Goal: Transaction & Acquisition: Purchase product/service

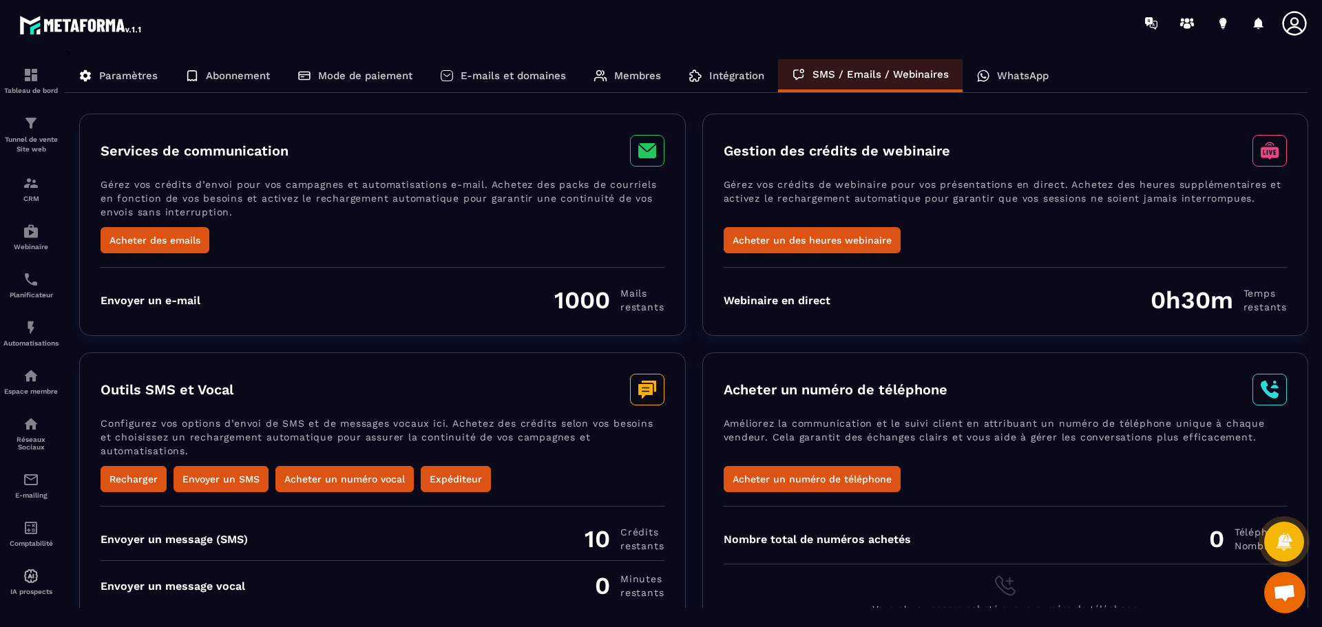
scroll to position [28, 0]
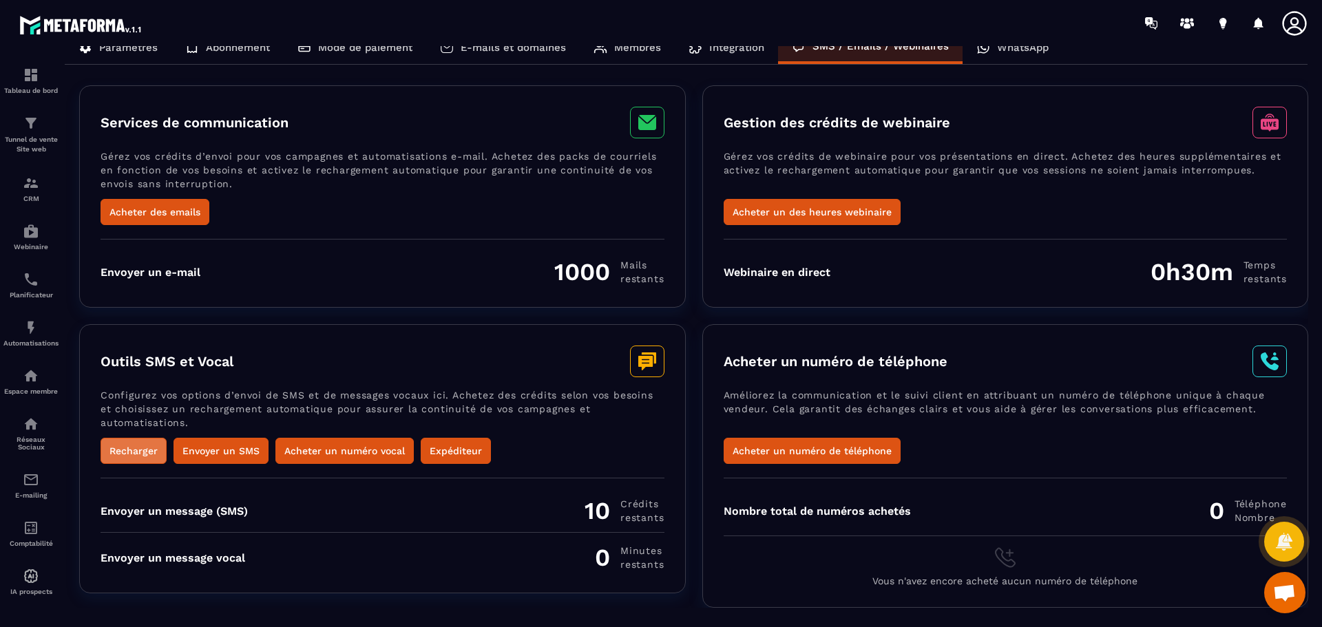
click at [139, 448] on button "Recharger" at bounding box center [134, 451] width 66 height 26
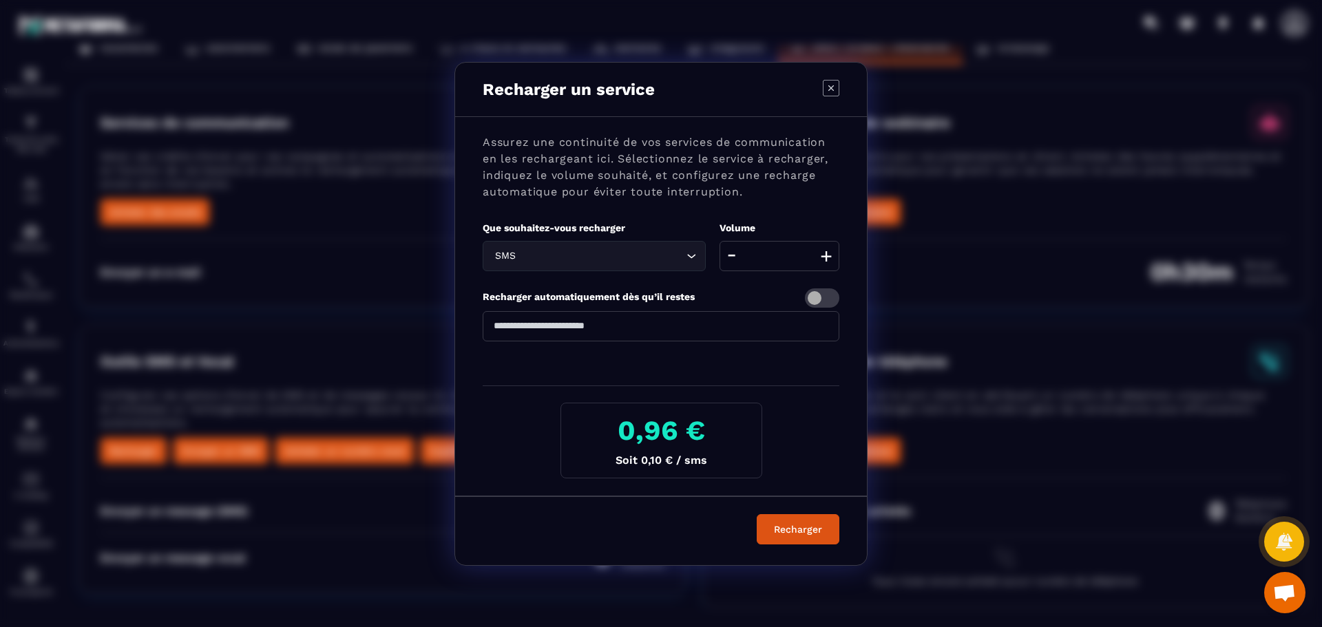
click at [826, 256] on button "+" at bounding box center [826, 256] width 19 height 30
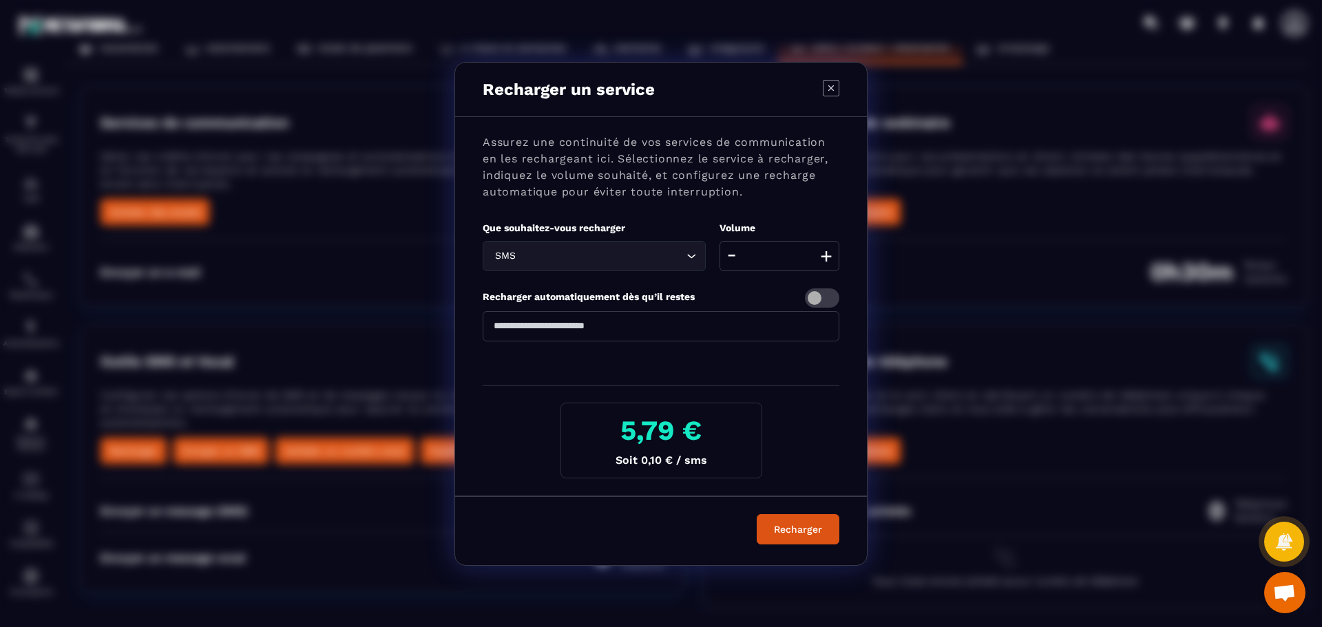
click at [826, 256] on button "+" at bounding box center [826, 256] width 19 height 30
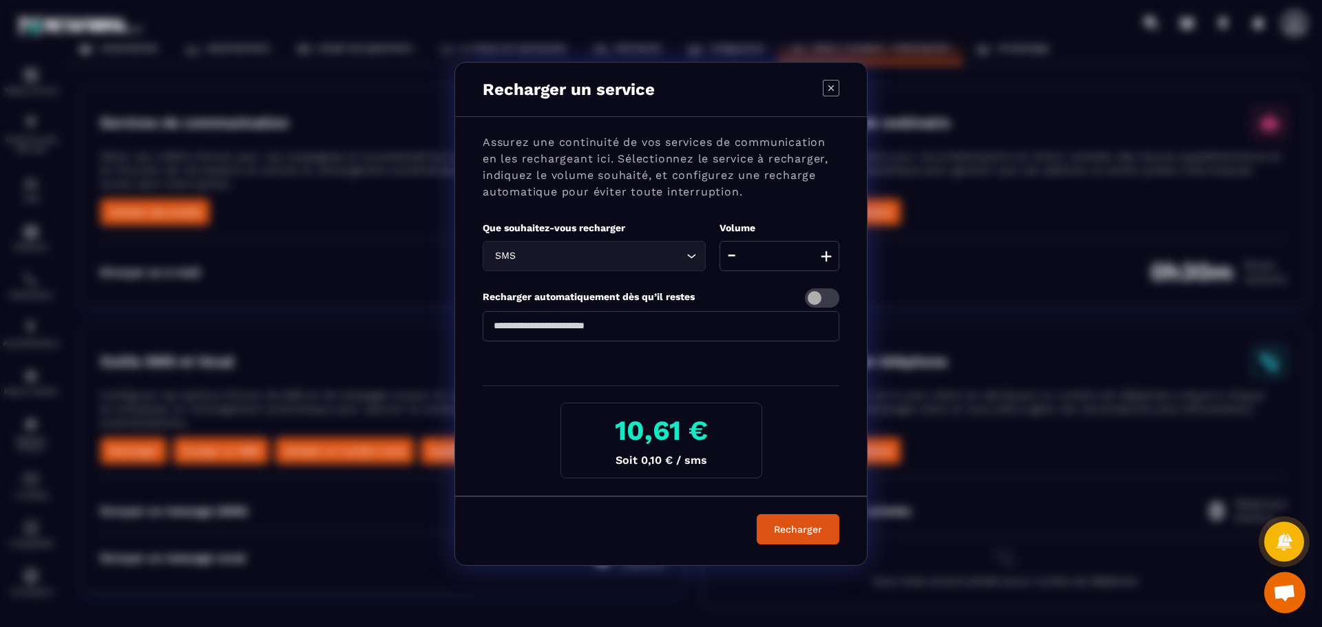
click at [732, 258] on button "-" at bounding box center [731, 256] width 17 height 30
click at [693, 253] on icon "Search for option" at bounding box center [692, 256] width 14 height 14
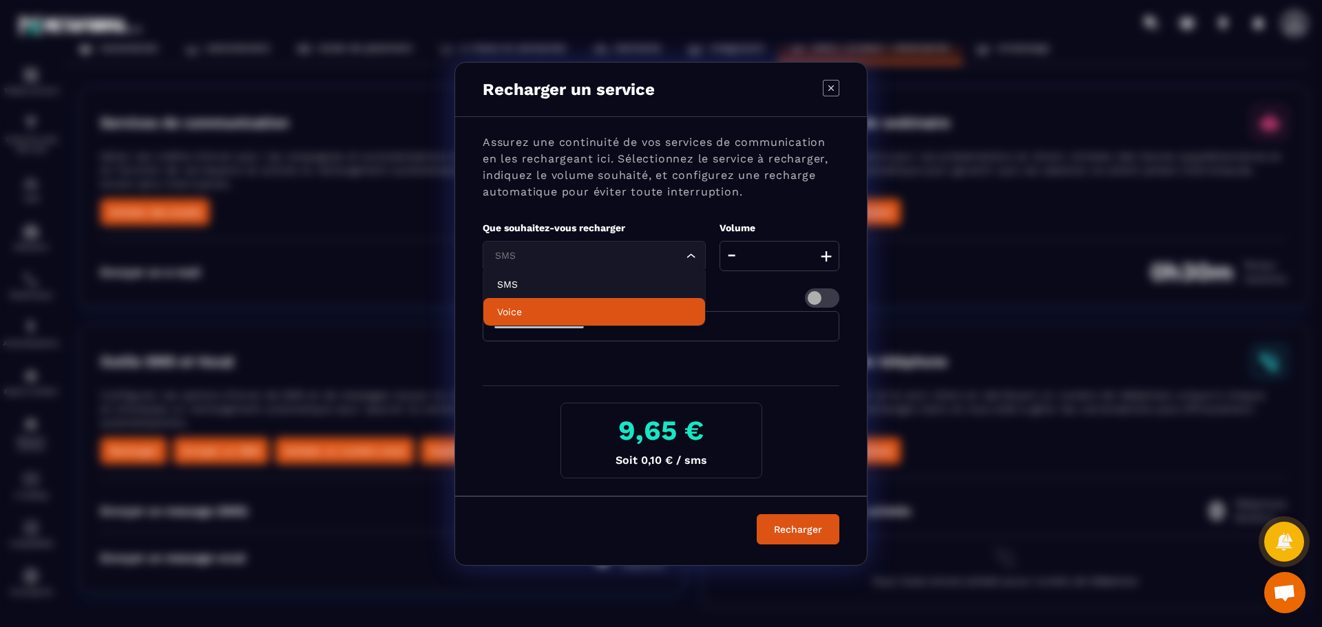
click at [588, 320] on li "Voice" at bounding box center [595, 312] width 222 height 28
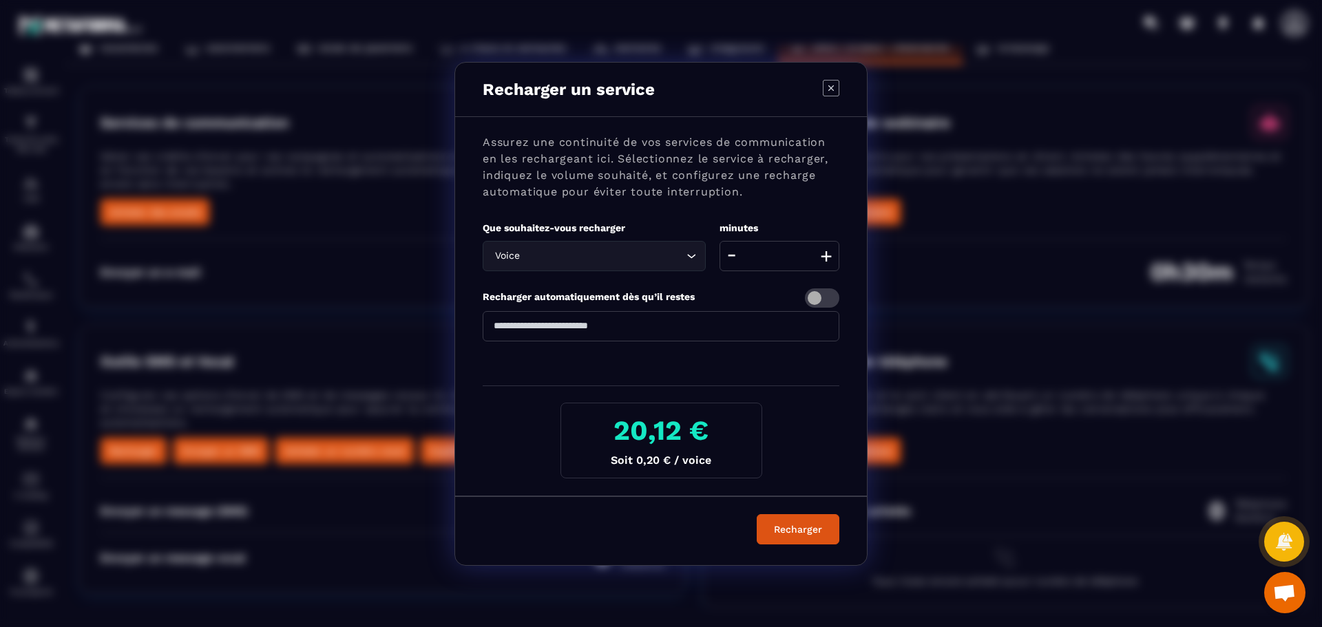
click at [830, 87] on icon "Modal window" at bounding box center [831, 88] width 17 height 17
type input "**"
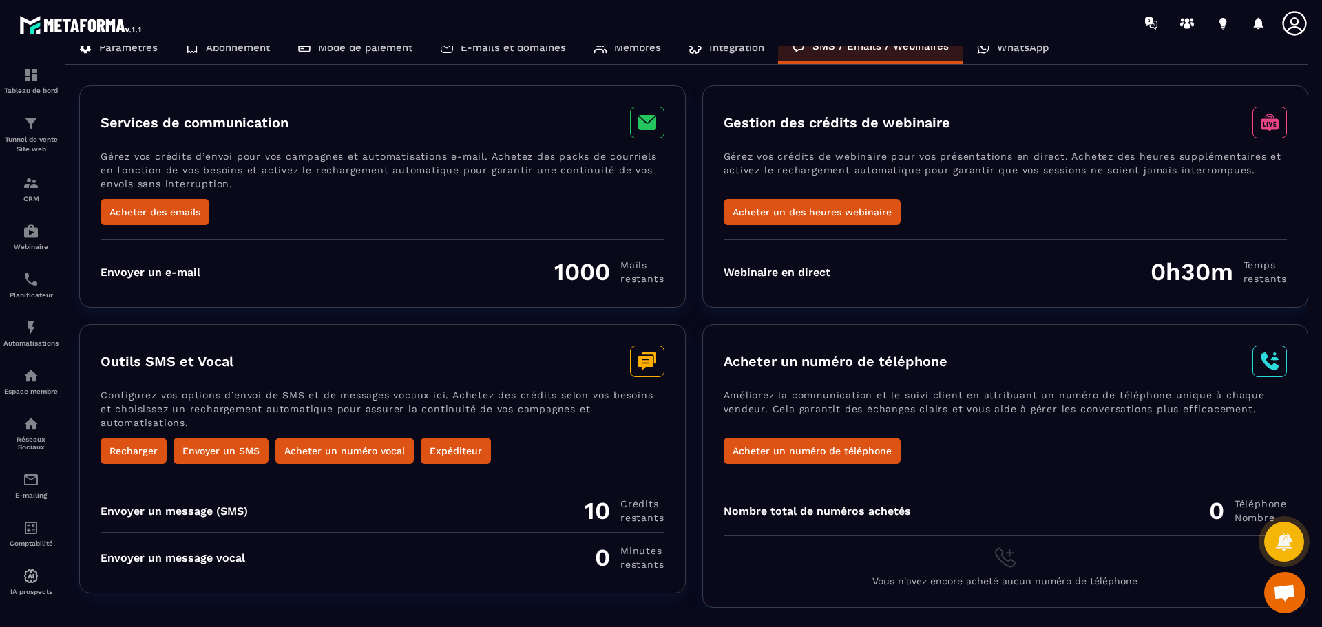
click at [648, 366] on icon at bounding box center [646, 363] width 14 height 14
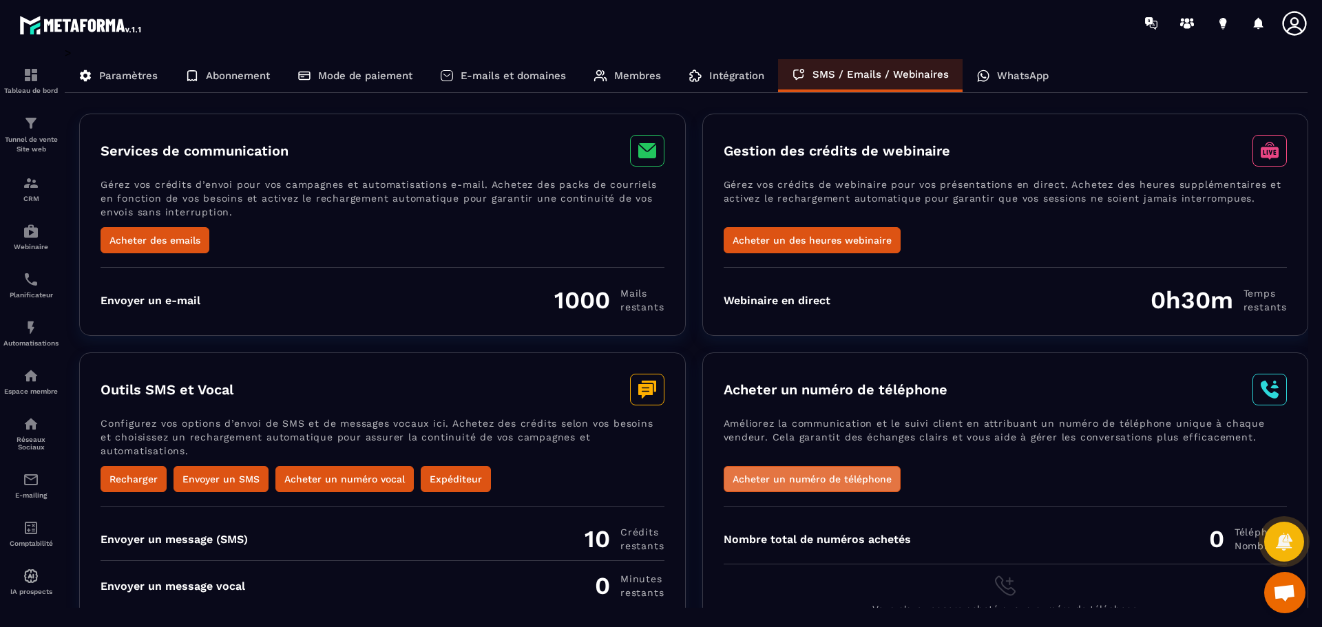
click at [808, 482] on button "Acheter un numéro de téléphone" at bounding box center [812, 479] width 177 height 26
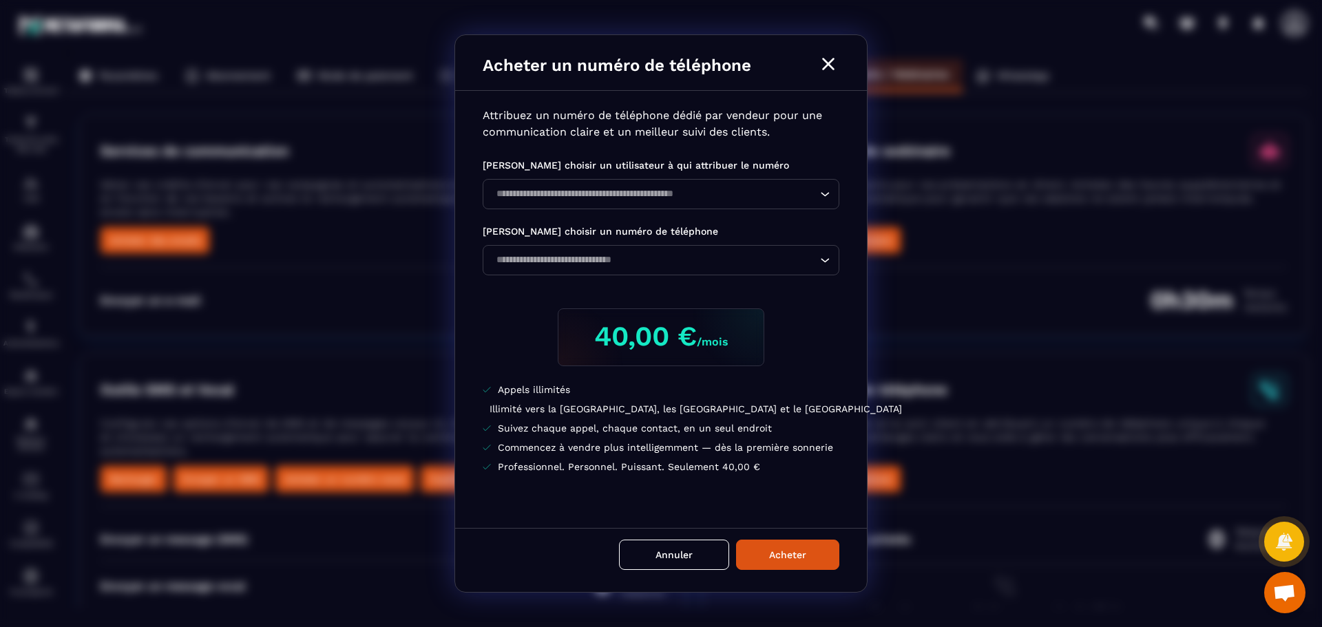
click at [828, 63] on icon "Modal window" at bounding box center [828, 64] width 12 height 12
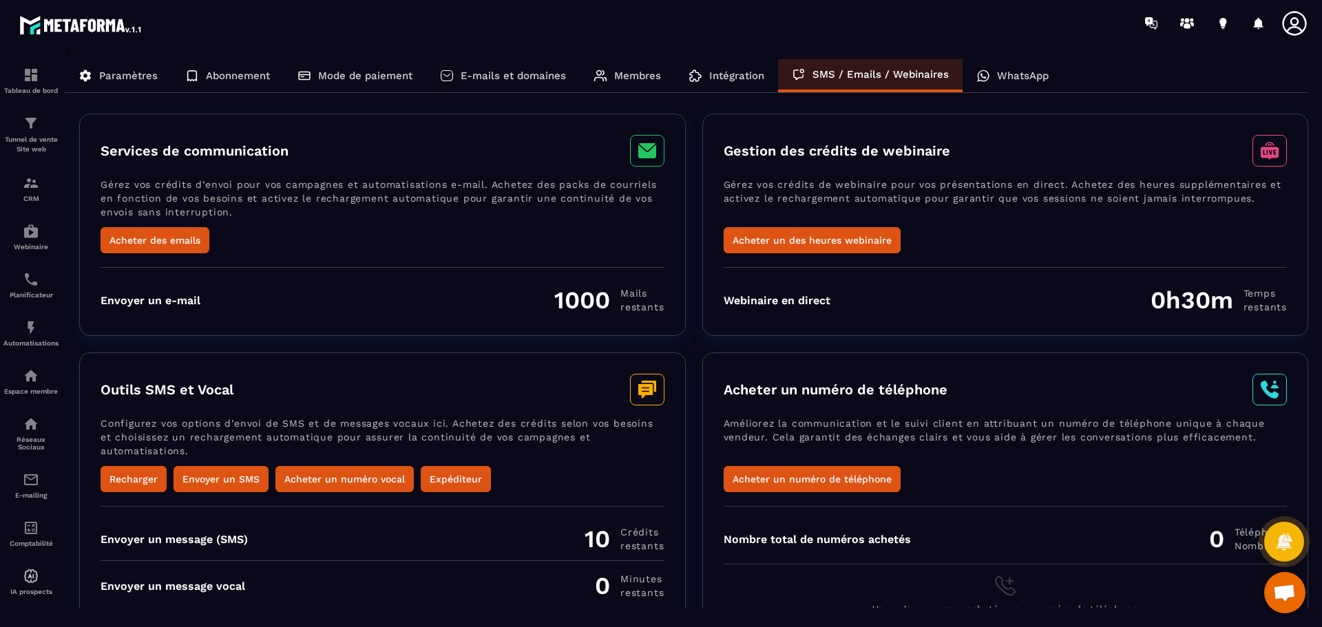
click at [1008, 76] on p "WhatsApp" at bounding box center [1023, 76] width 52 height 12
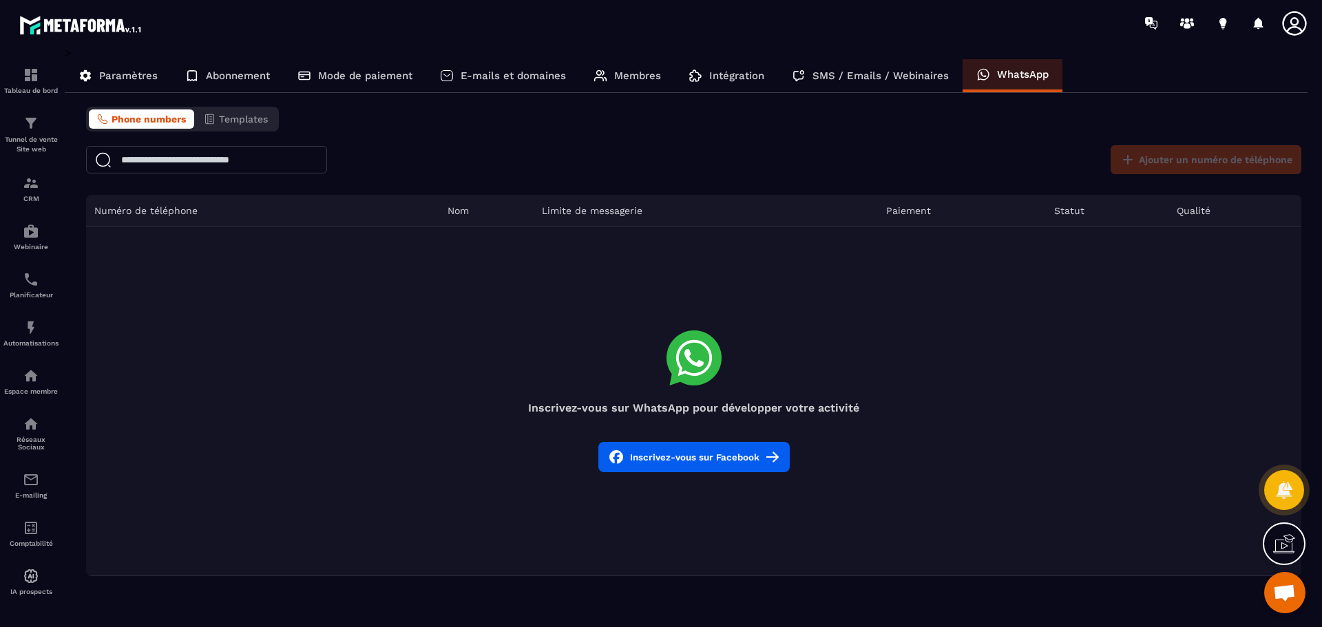
click at [714, 371] on icon at bounding box center [694, 358] width 55 height 55
click at [179, 121] on span "Phone numbers" at bounding box center [149, 119] width 74 height 11
click at [182, 161] on input "text" at bounding box center [206, 160] width 241 height 28
type input "*********"
click at [400, 153] on div "********* Ajouter un numéro de téléphone" at bounding box center [694, 159] width 1216 height 29
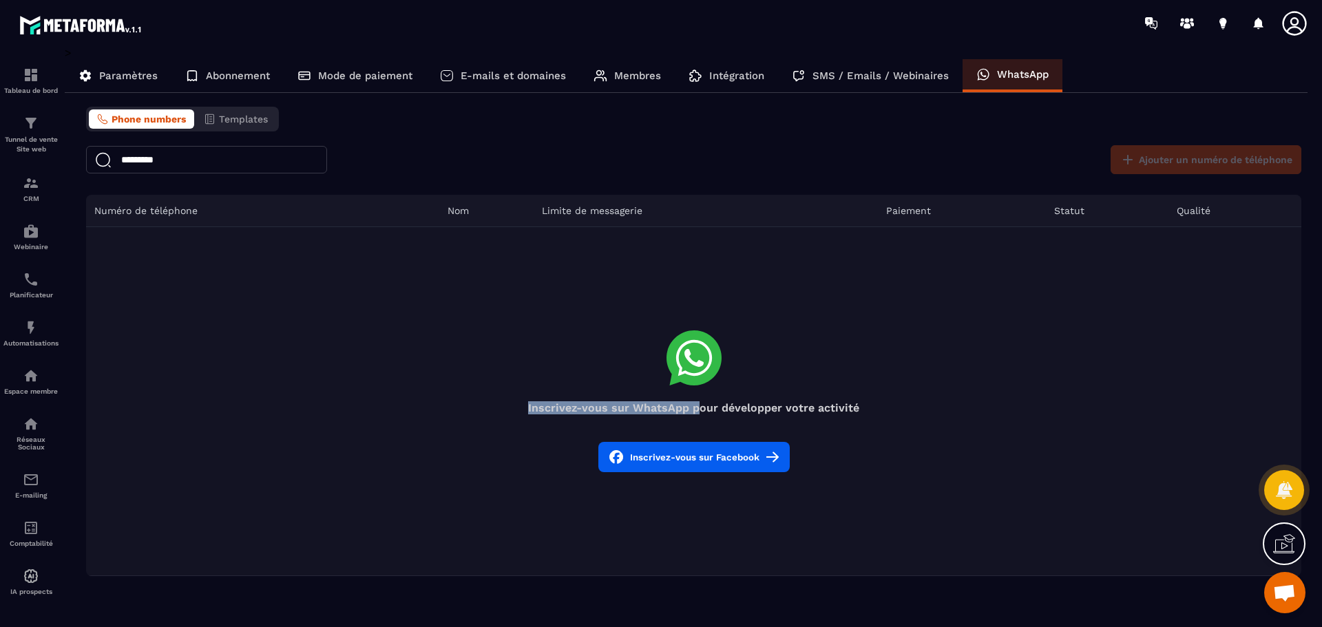
click at [698, 395] on div "Inscrivez-vous sur WhatsApp pour développer votre activité" at bounding box center [694, 373] width 1216 height 84
click at [698, 357] on icon at bounding box center [694, 358] width 55 height 55
click at [698, 356] on icon at bounding box center [694, 358] width 55 height 55
click at [414, 301] on td "Inscrivez-vous sur WhatsApp pour développer votre activité Inscrivez-vous sur F…" at bounding box center [694, 401] width 1216 height 349
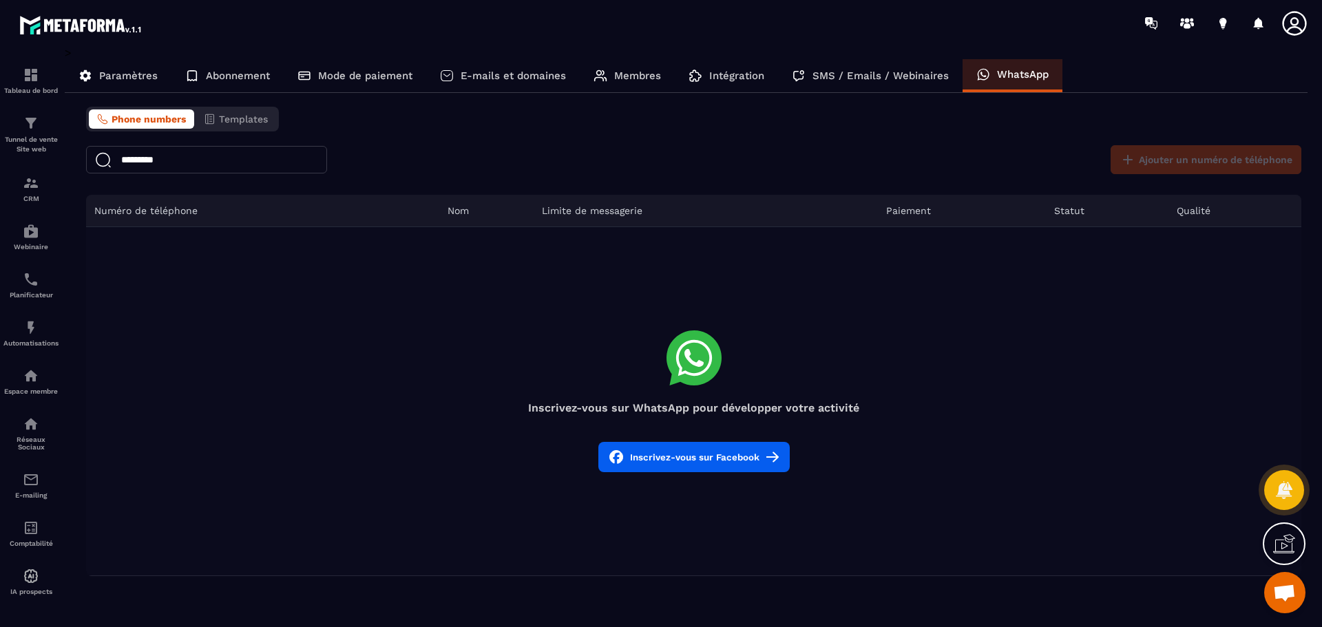
drag, startPoint x: 218, startPoint y: 156, endPoint x: 116, endPoint y: 165, distance: 102.3
click at [116, 165] on input "*********" at bounding box center [206, 160] width 241 height 28
click at [136, 220] on th "Numéro de téléphone" at bounding box center [262, 211] width 353 height 32
click at [459, 234] on td "Inscrivez-vous sur WhatsApp pour développer votre activité Inscrivez-vous sur F…" at bounding box center [694, 401] width 1216 height 349
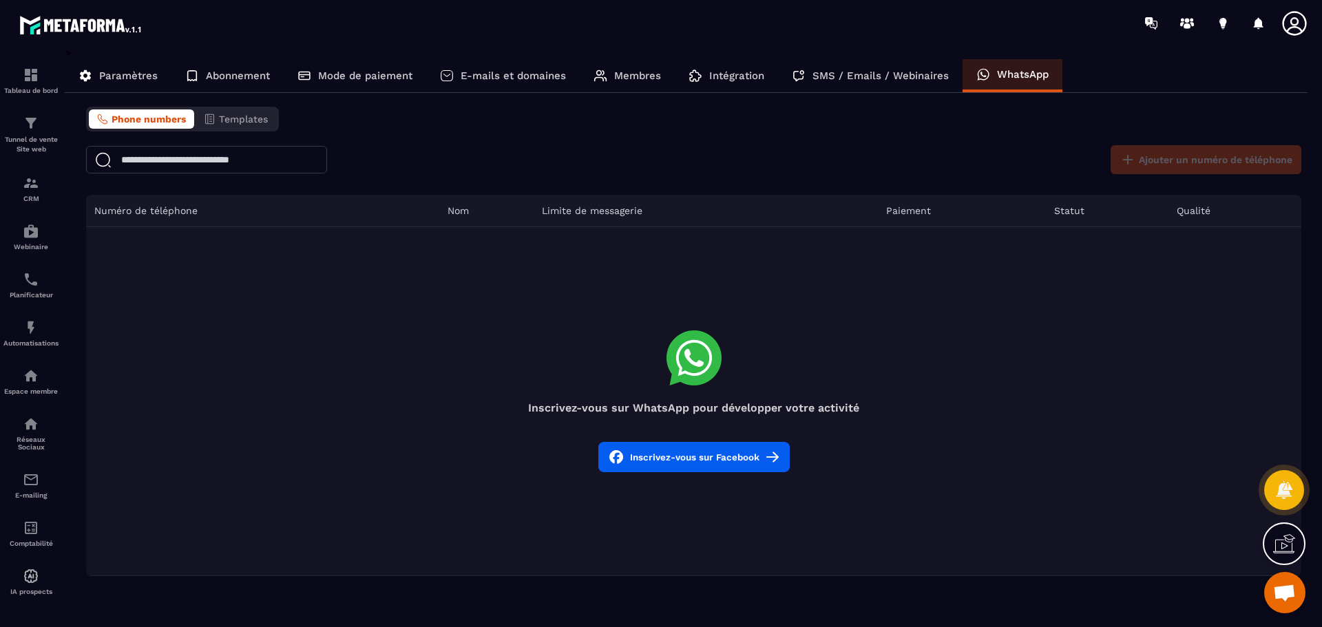
click at [676, 406] on h4 "Inscrivez-vous sur WhatsApp pour développer votre activité" at bounding box center [694, 408] width 1216 height 13
click at [764, 457] on button "Inscrivez-vous sur Facebook" at bounding box center [694, 457] width 191 height 30
click at [888, 338] on div "Inscrivez-vous sur WhatsApp pour développer votre activité" at bounding box center [694, 373] width 1216 height 84
click at [892, 72] on p "SMS / Emails / Webinaires" at bounding box center [881, 76] width 136 height 12
